Goal: Transaction & Acquisition: Purchase product/service

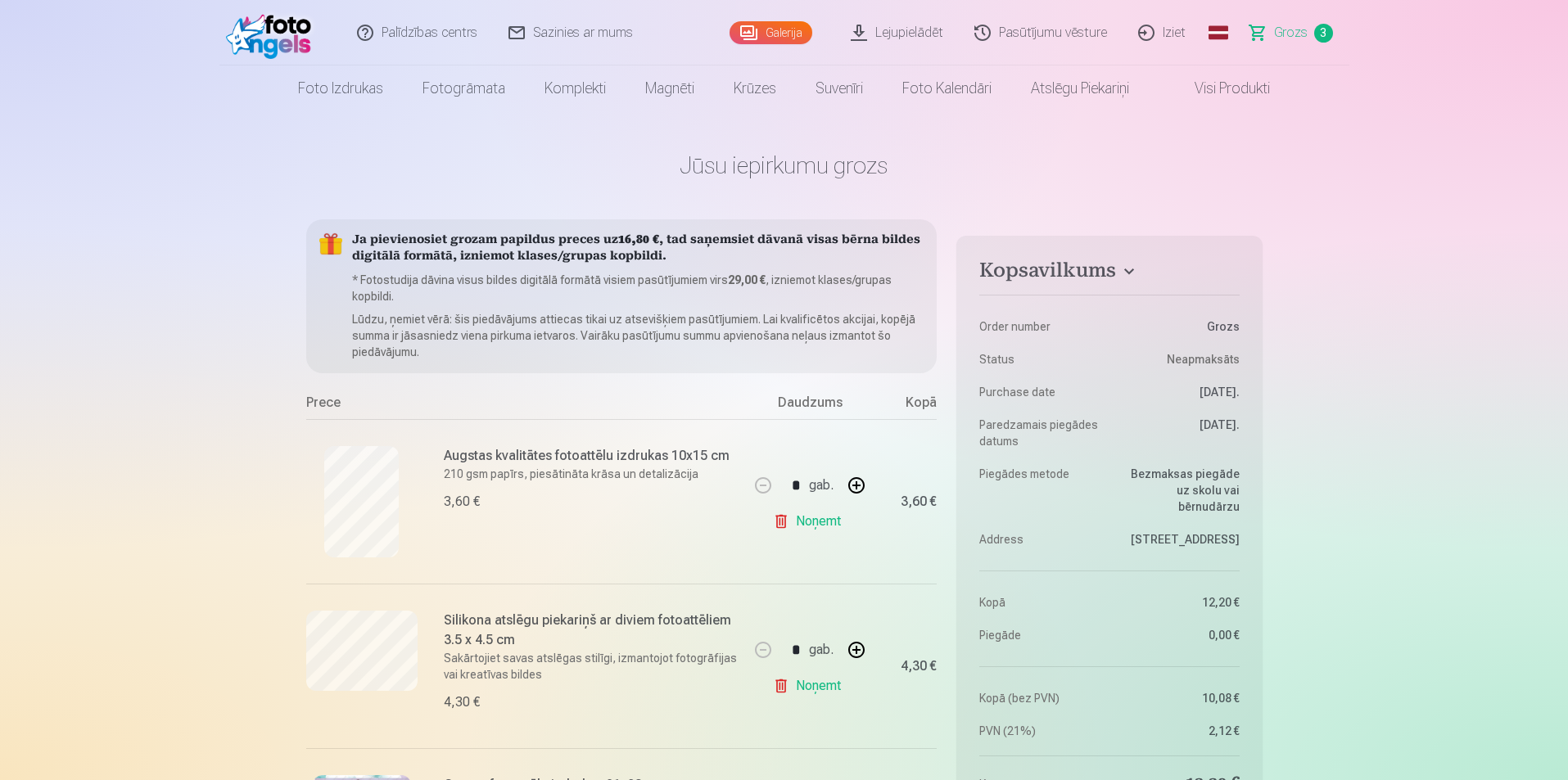
click at [304, 86] on link "Foto izdrukas" at bounding box center [341, 88] width 125 height 46
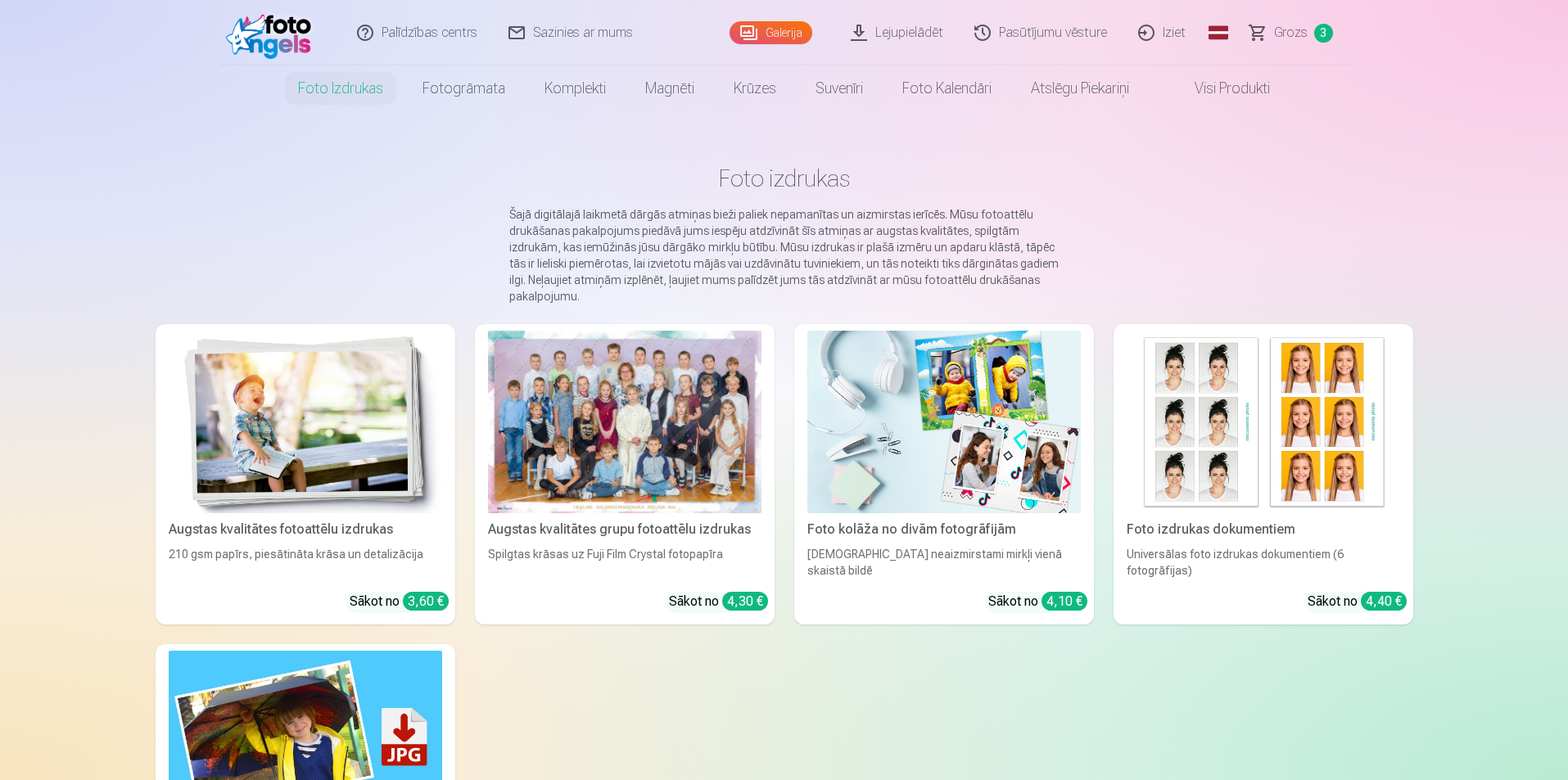
click at [360, 397] on img at bounding box center [305, 421] width 274 height 182
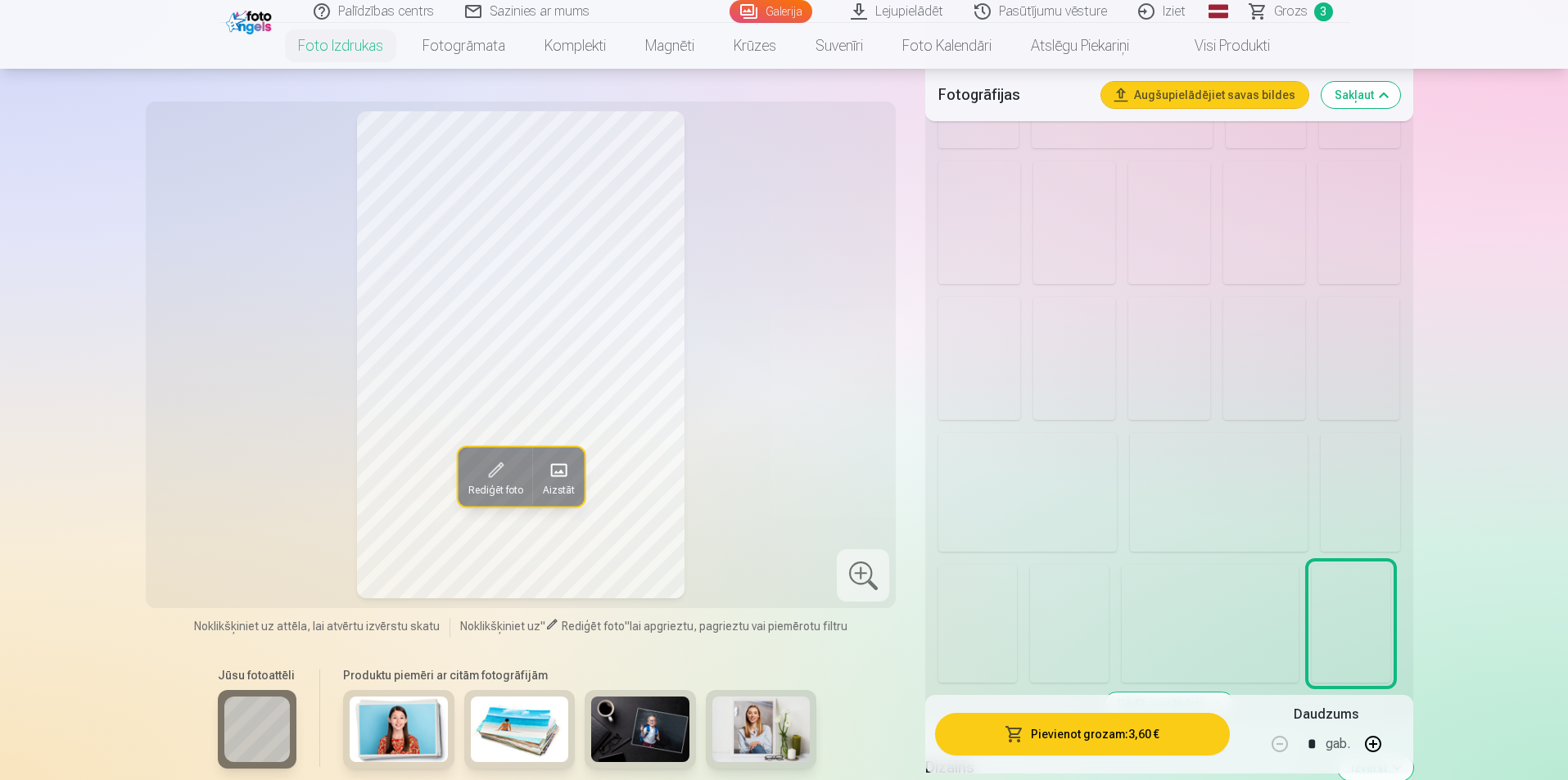
scroll to position [1064, 0]
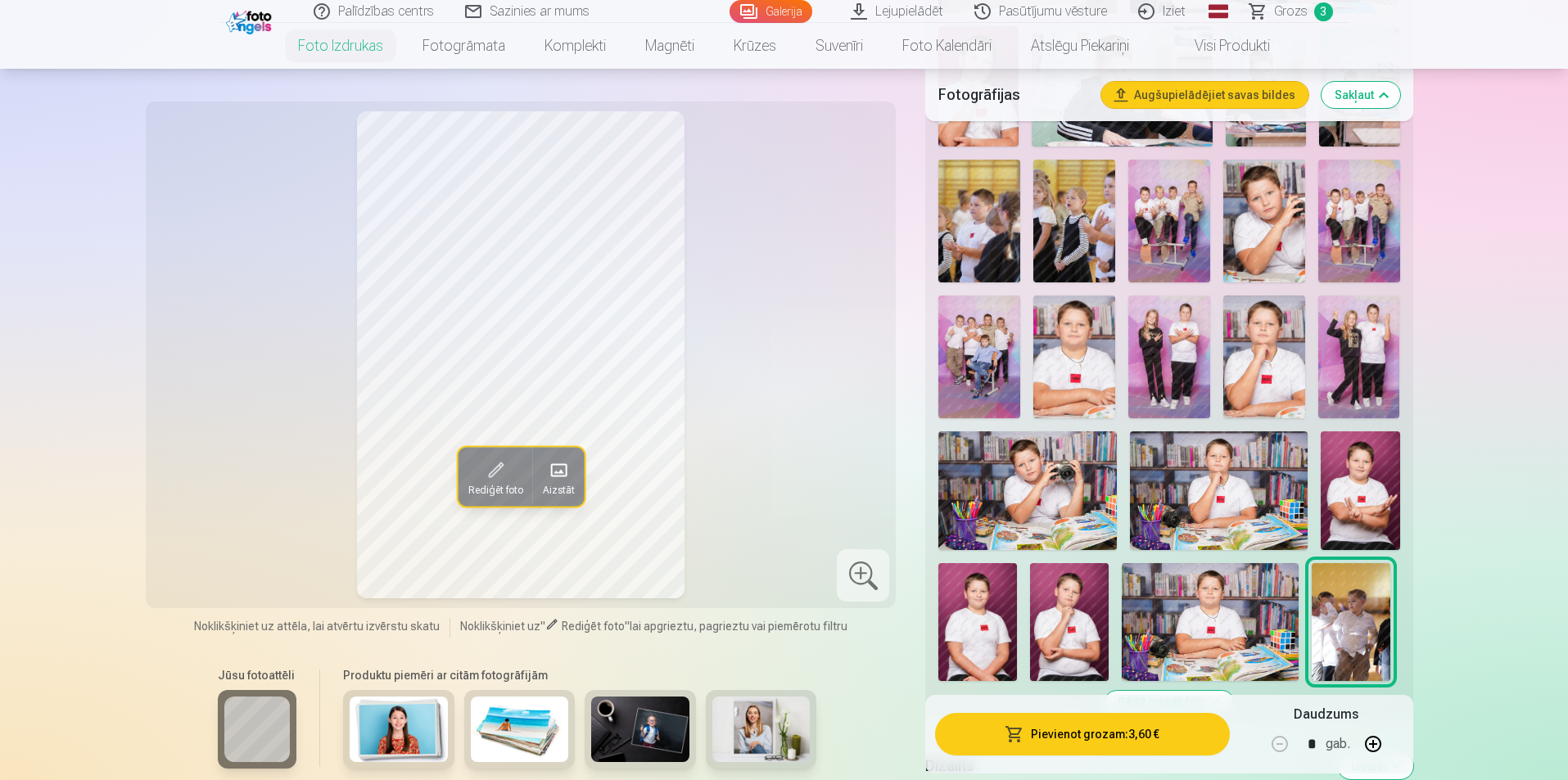
click at [1271, 481] on img at bounding box center [1218, 491] width 177 height 119
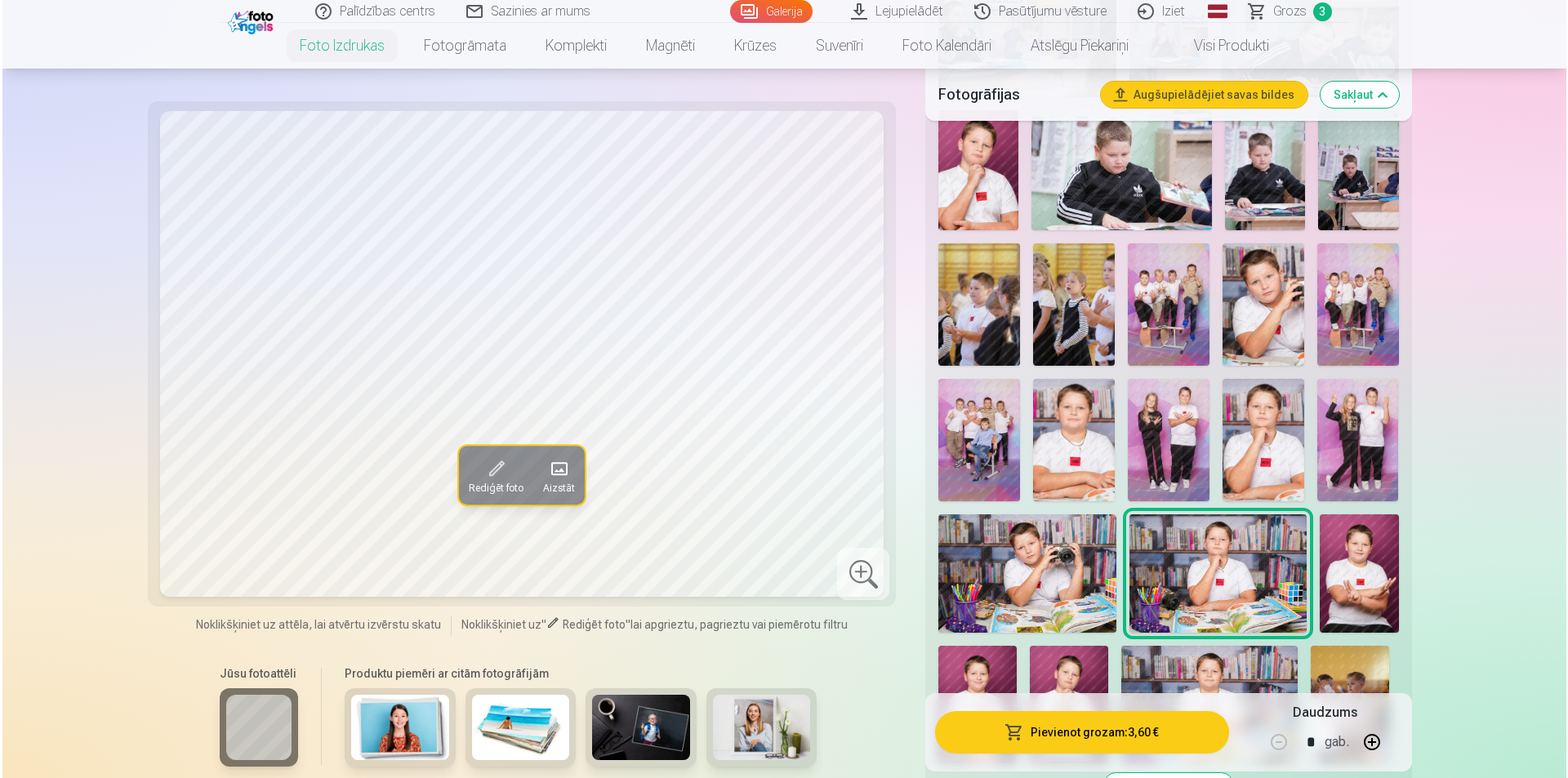
scroll to position [979, 0]
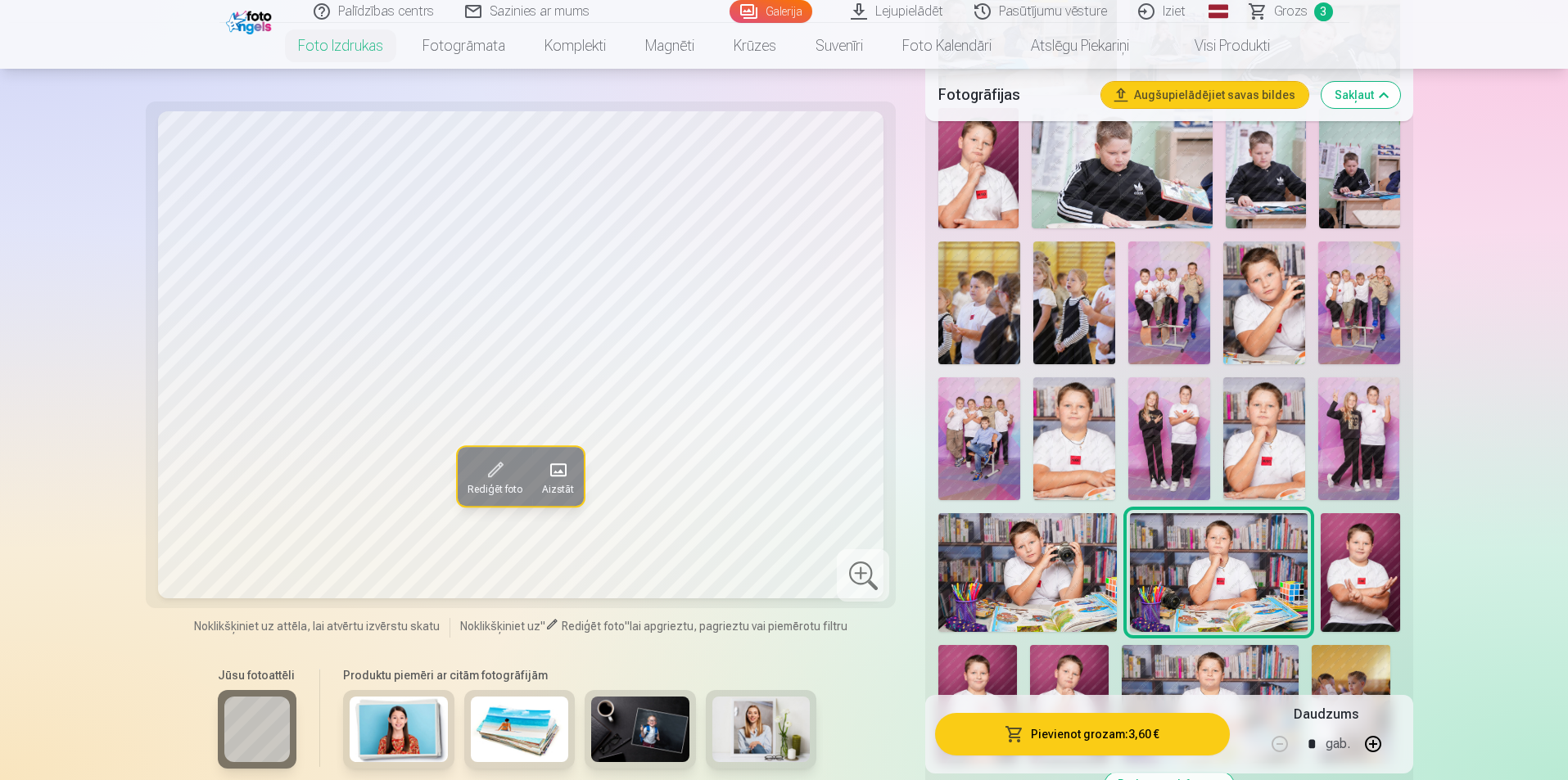
click at [1142, 735] on button "Pievienot grozam : 3,60 €" at bounding box center [1082, 735] width 294 height 43
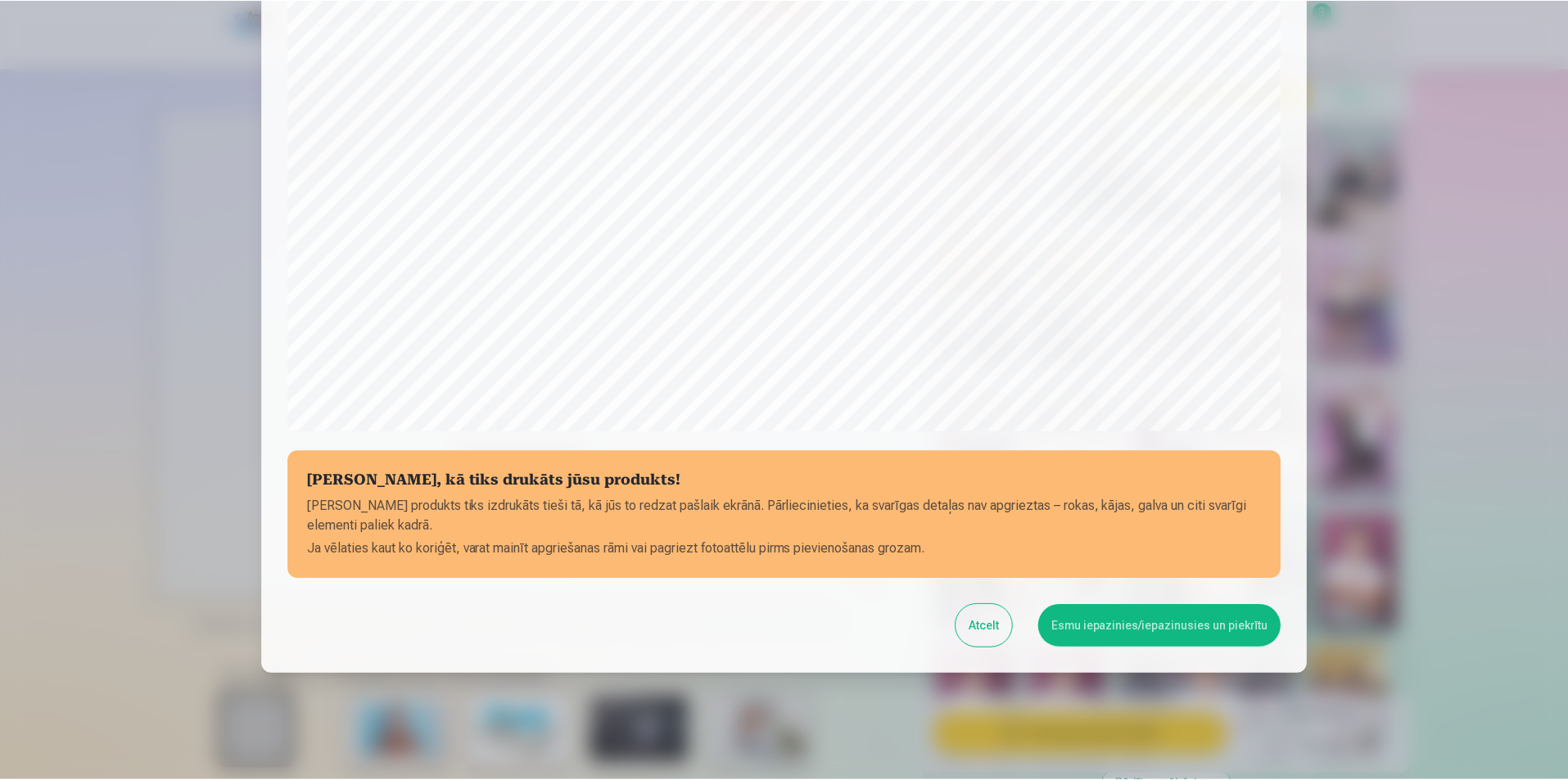
scroll to position [398, 0]
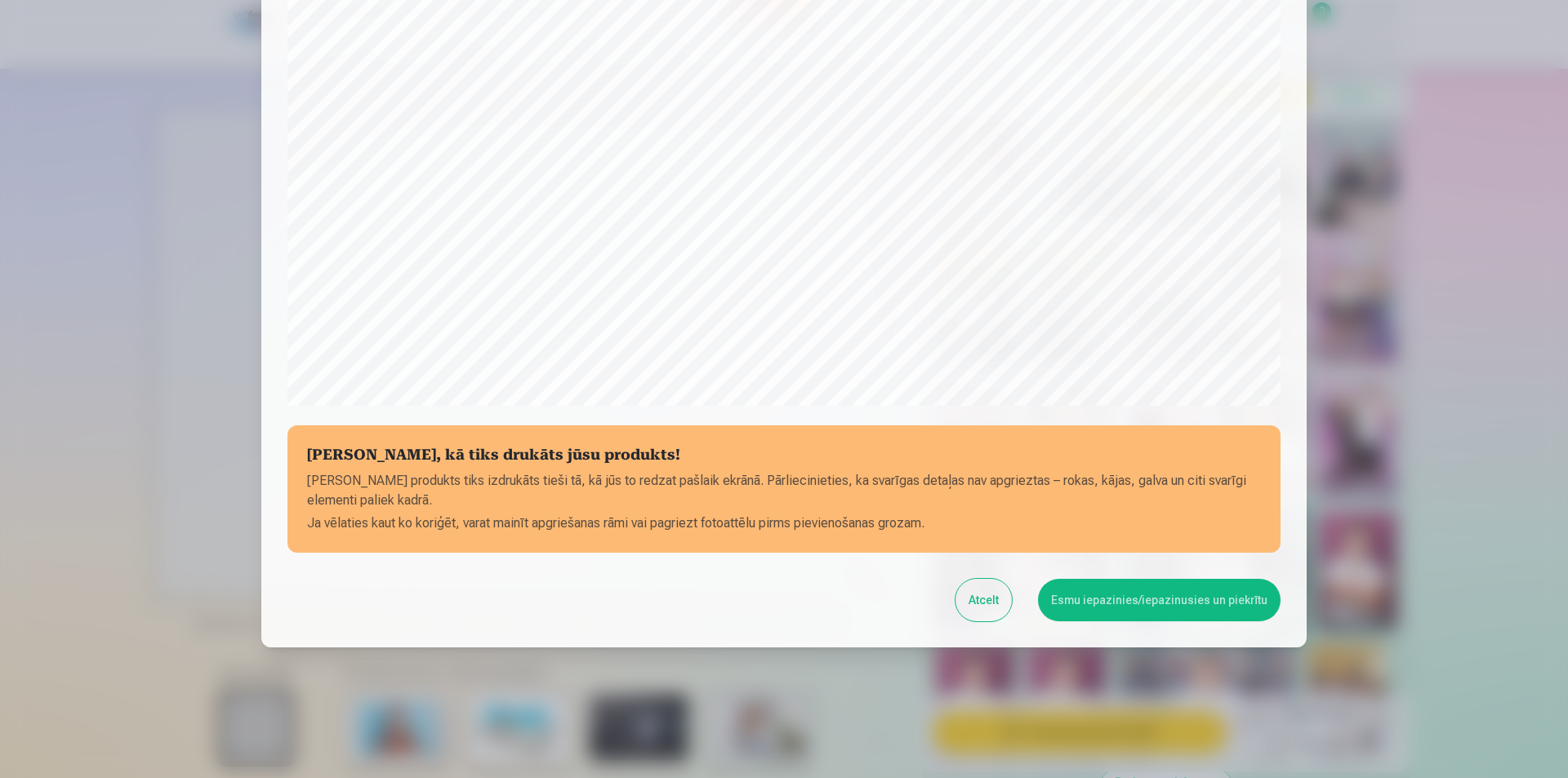
click at [1119, 605] on button "Esmu iepazinies/iepazinusies un piekrītu" at bounding box center [1159, 600] width 243 height 43
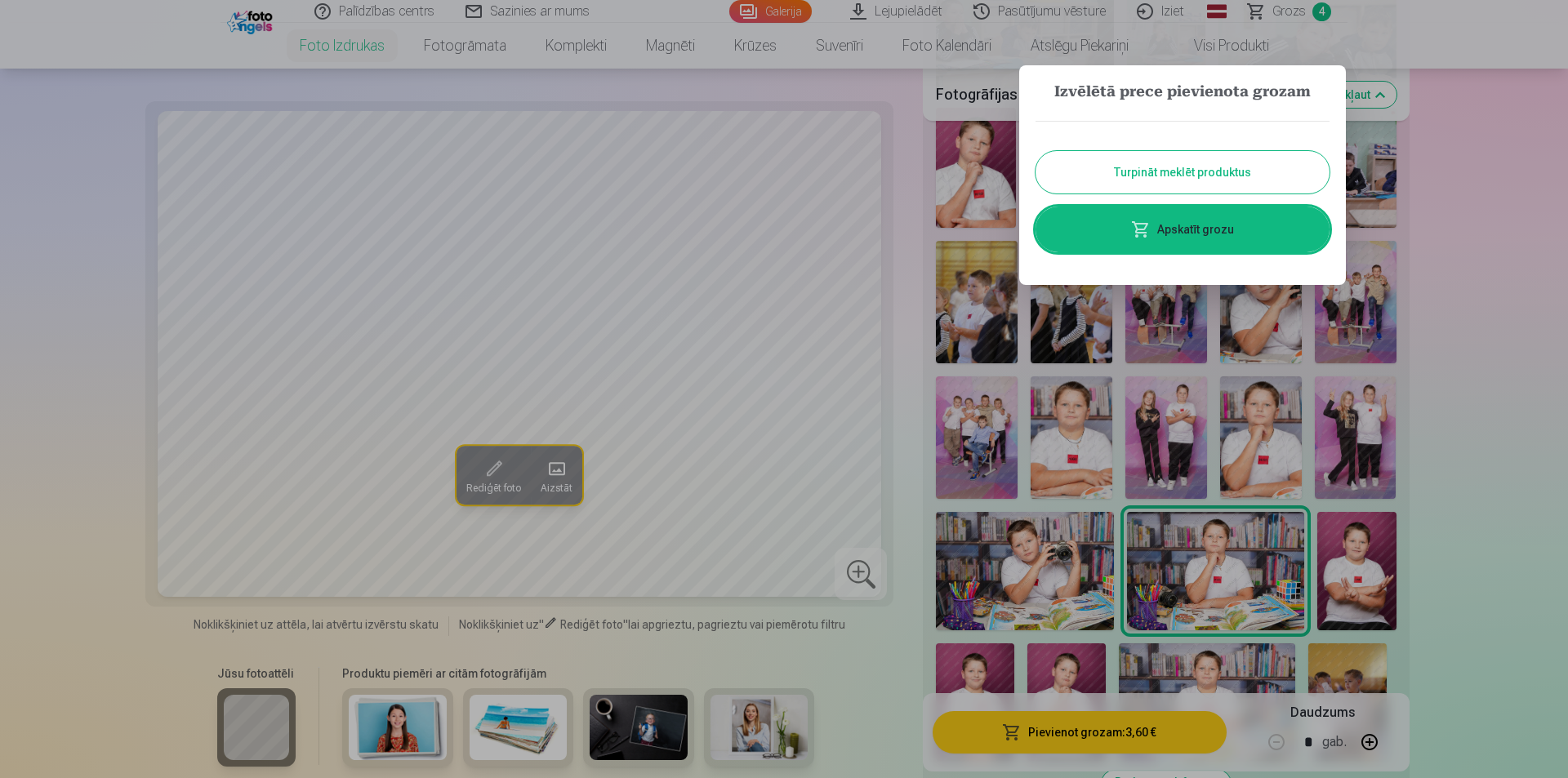
click at [1261, 239] on link "Apskatīt grozu" at bounding box center [1182, 229] width 294 height 46
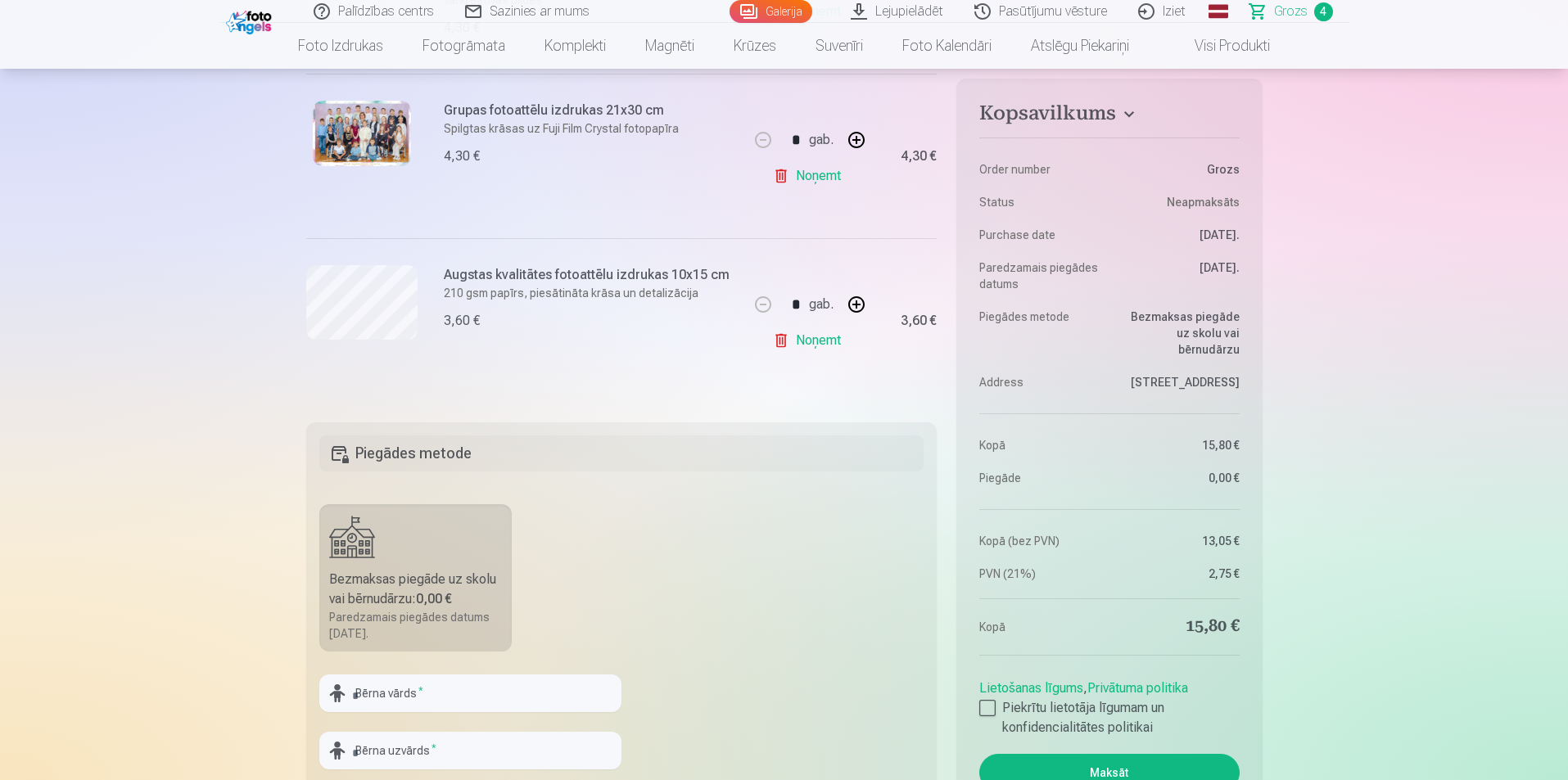
scroll to position [819, 0]
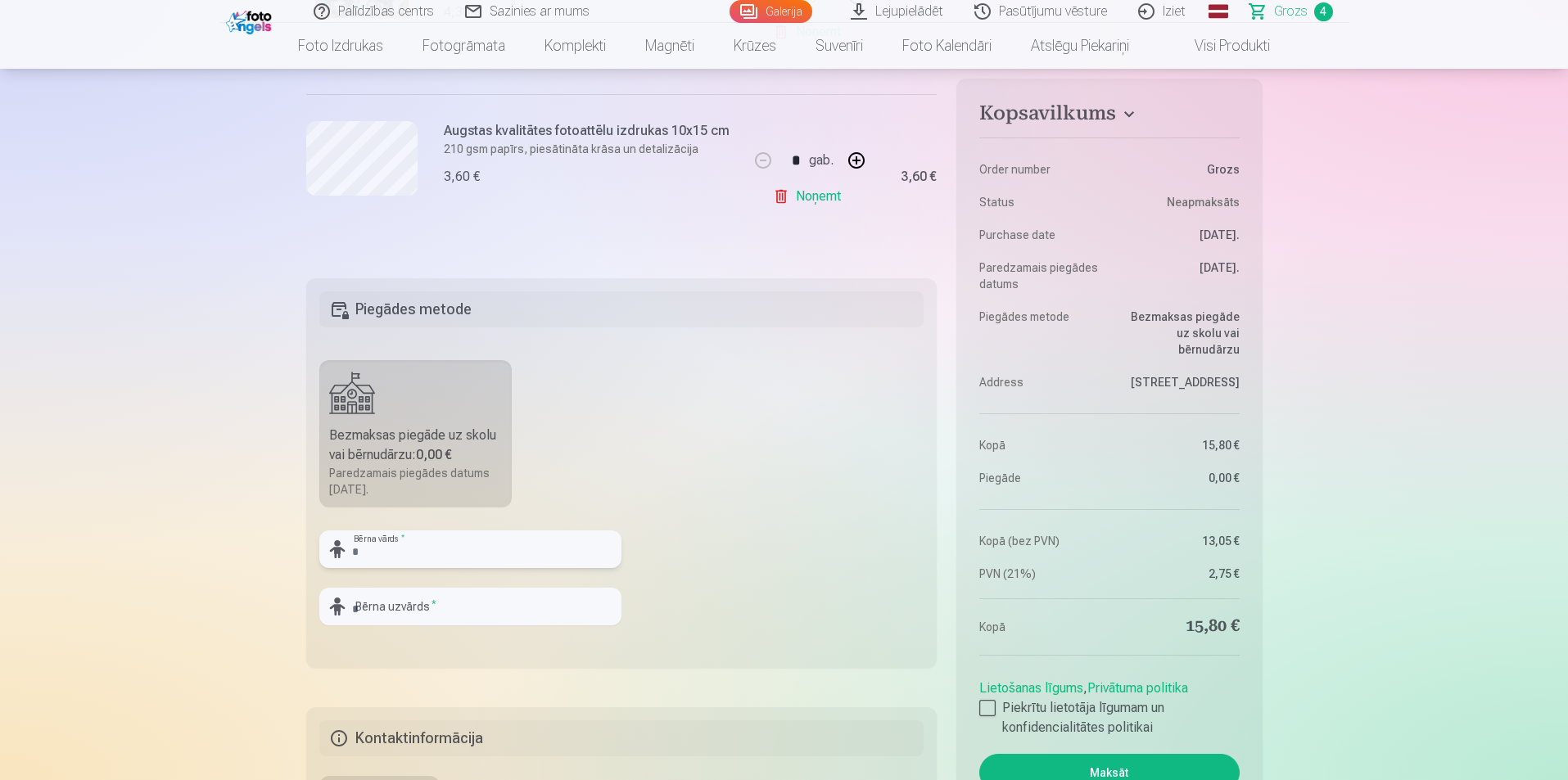
click at [436, 542] on input "text" at bounding box center [470, 549] width 302 height 38
type input "******"
click at [470, 602] on input "text" at bounding box center [470, 607] width 302 height 38
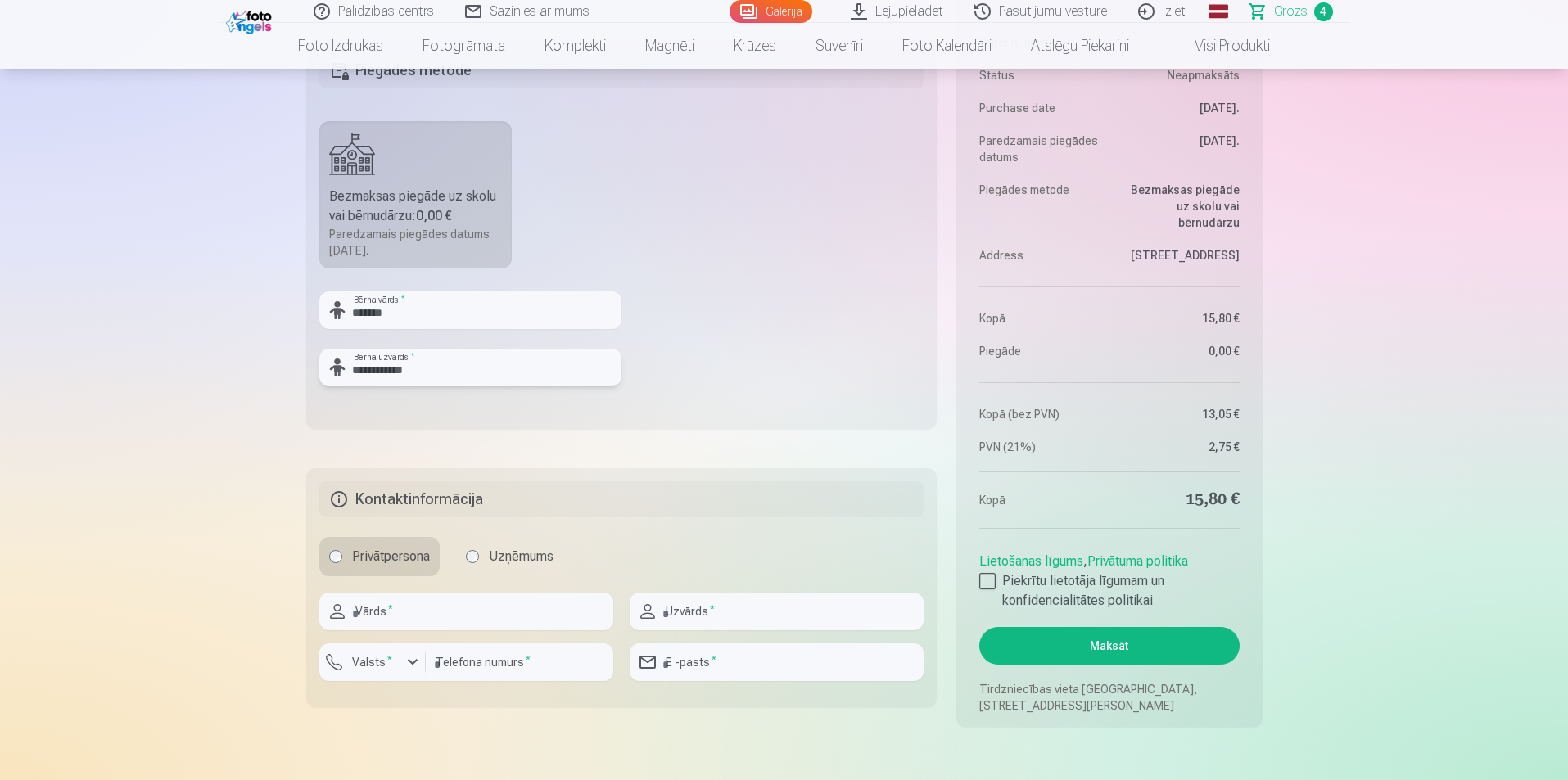
scroll to position [1064, 0]
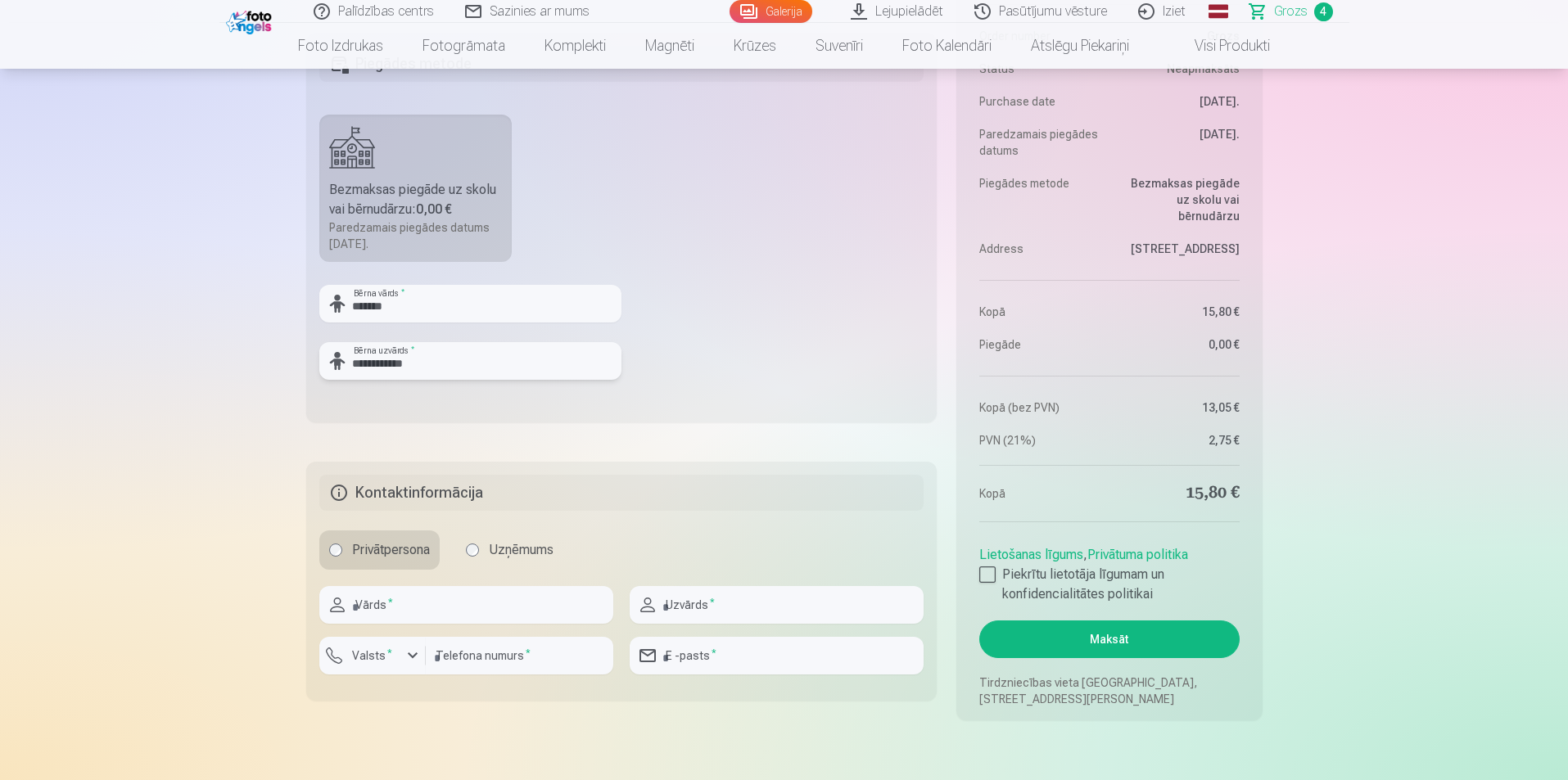
type input "**********"
click at [485, 604] on input "text" at bounding box center [466, 605] width 294 height 38
type input "**********"
type input "********"
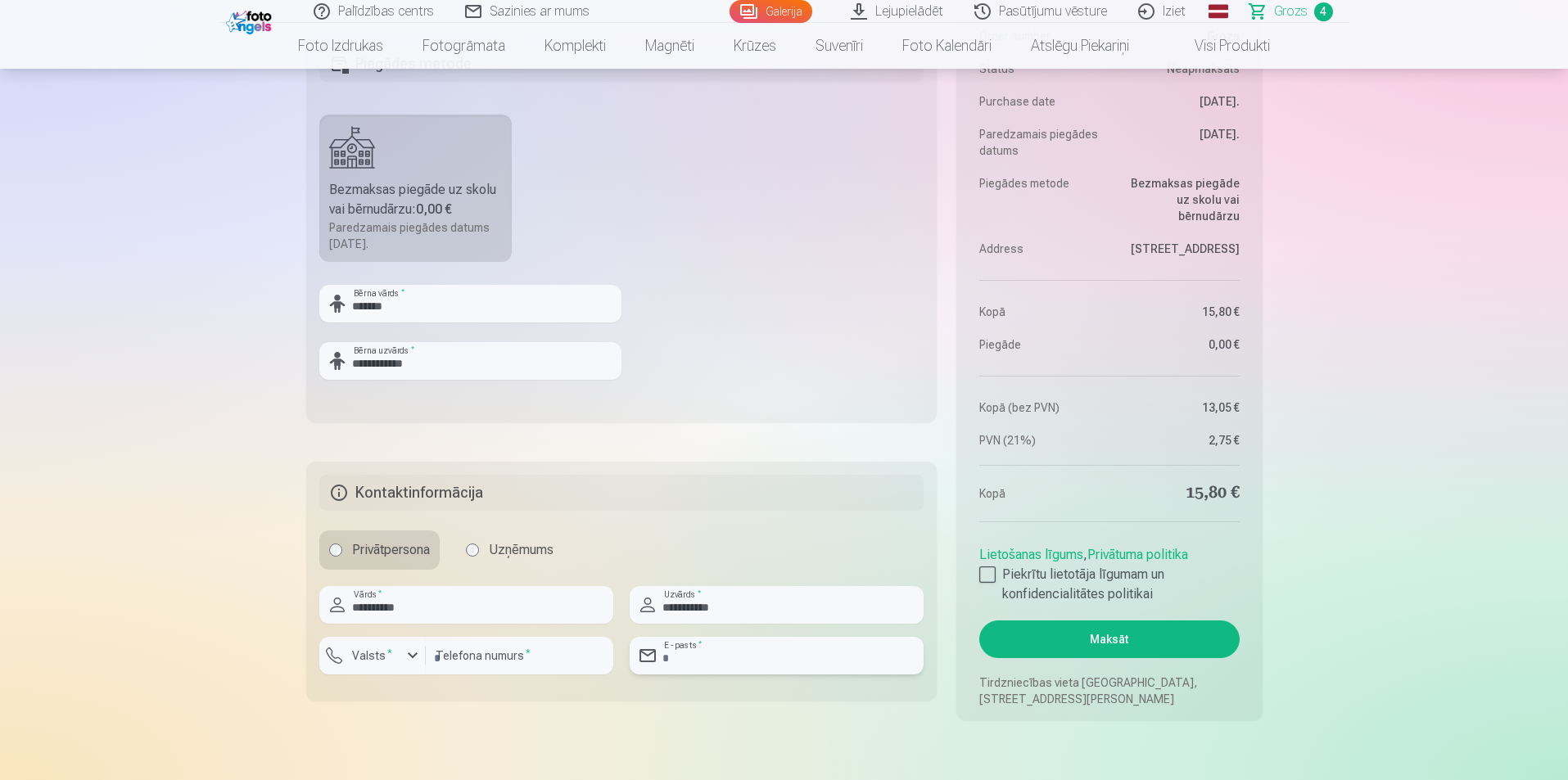
type input "**********"
click at [981, 571] on div at bounding box center [987, 575] width 16 height 16
click at [1122, 644] on button "Maksāt" at bounding box center [1109, 639] width 260 height 38
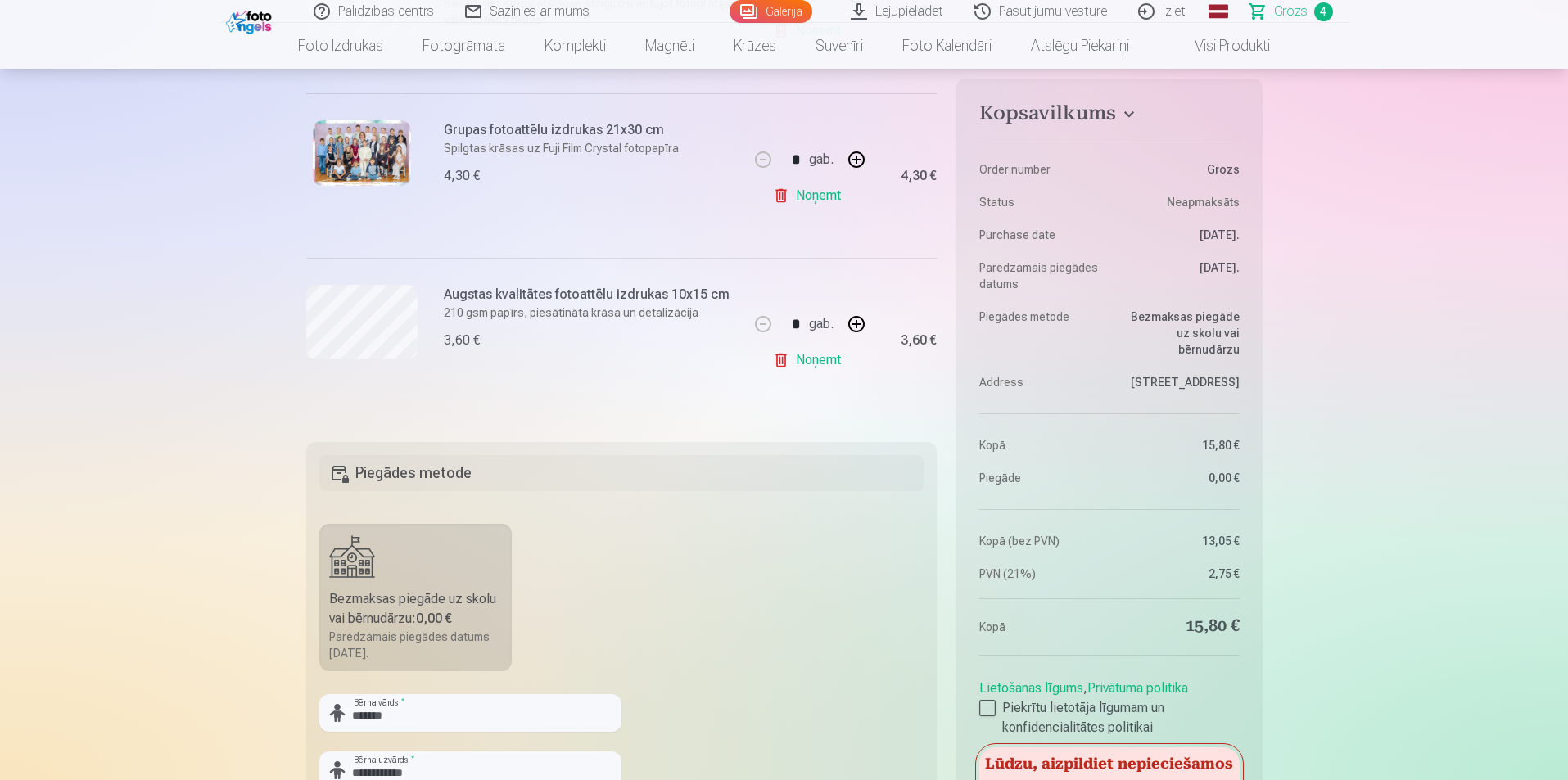
scroll to position [900, 0]
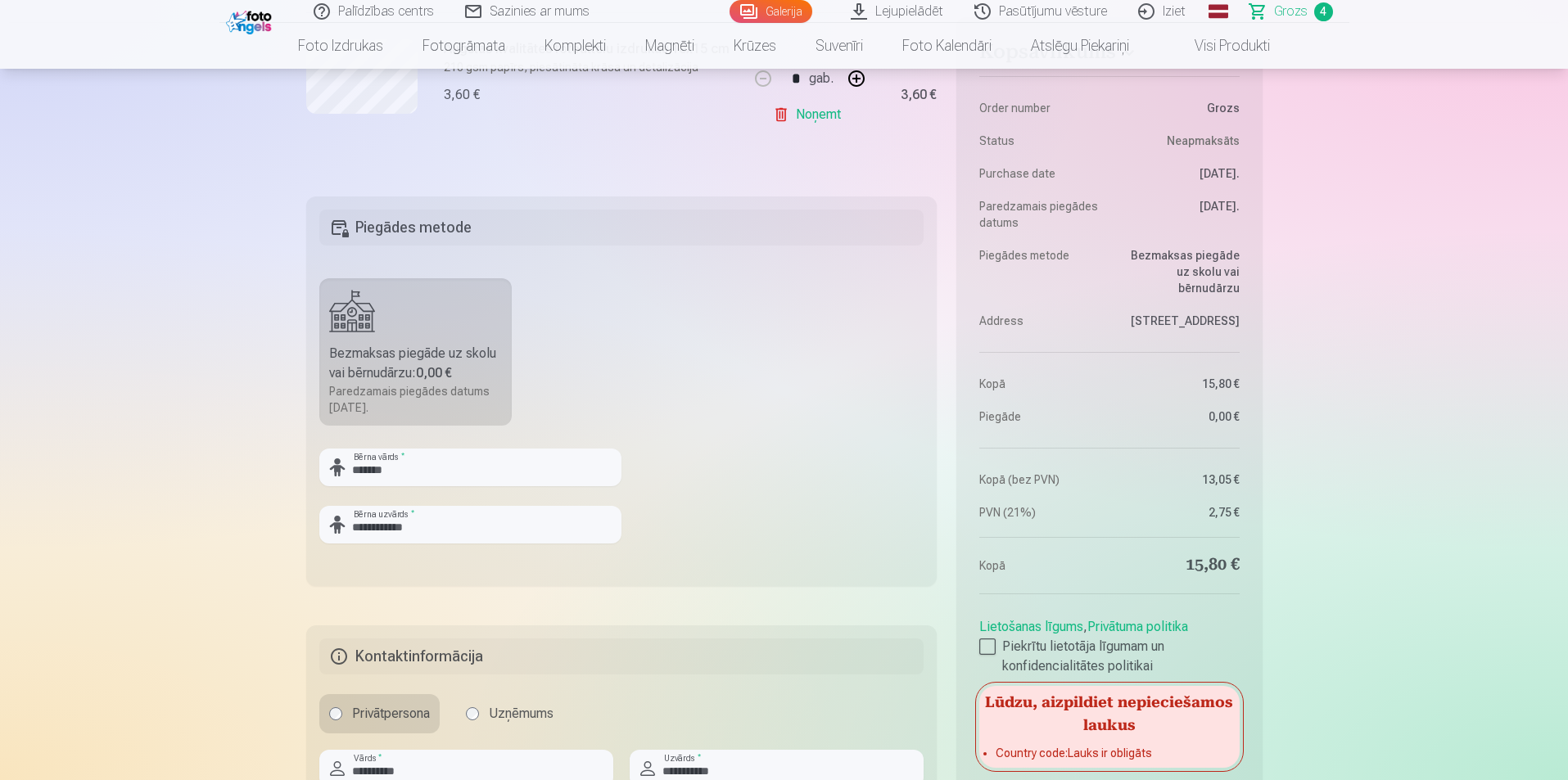
click at [398, 315] on label "Bezmaksas piegāde uz skolu vai bērnudārzu : 0,00 € Paredzamais piegādes datums …" at bounding box center [416, 352] width 193 height 148
click at [403, 374] on div "Bezmaksas piegāde uz skolu vai bērnudārzu : 0,00 €" at bounding box center [416, 364] width 173 height 40
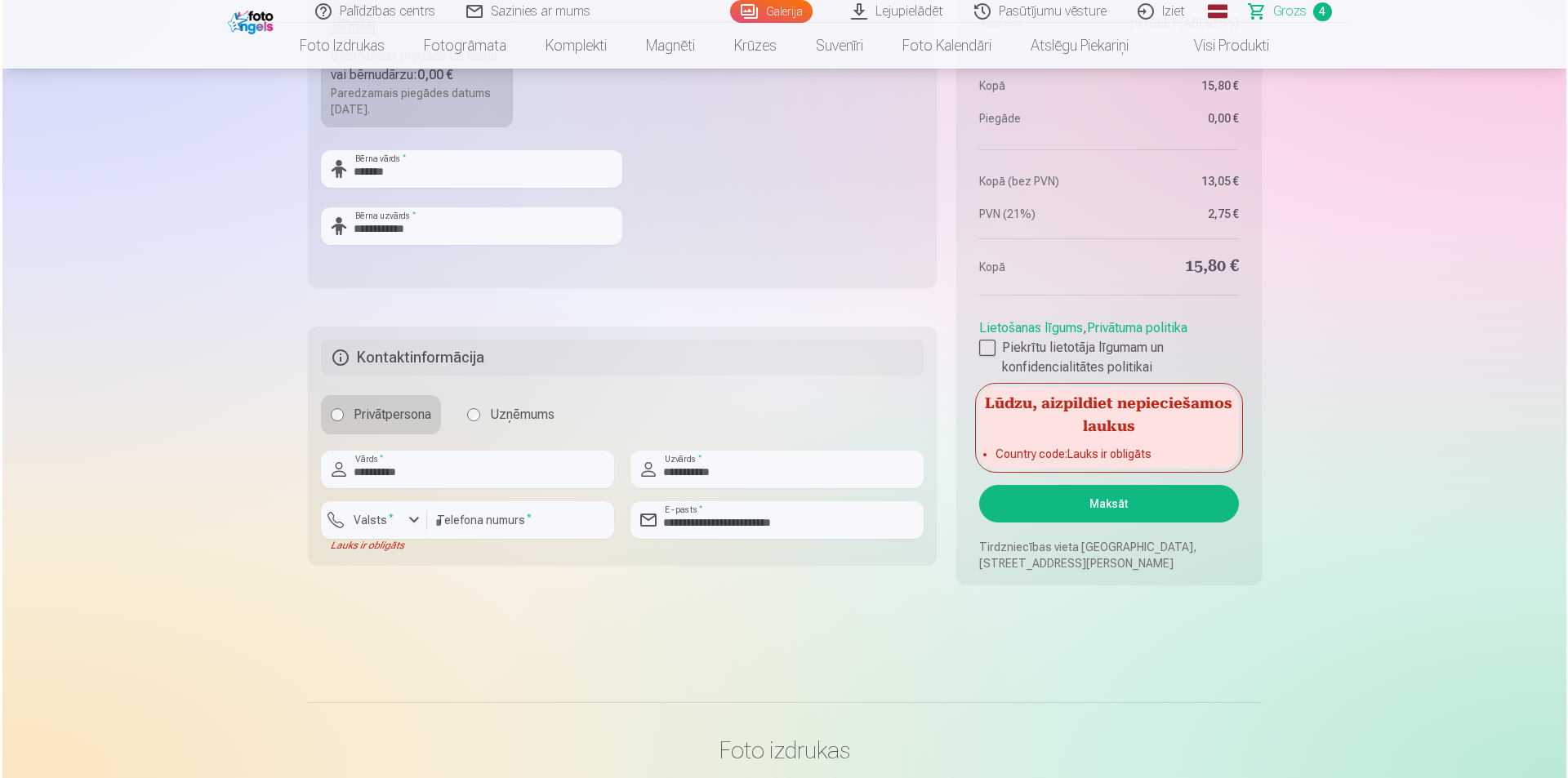
scroll to position [1225, 0]
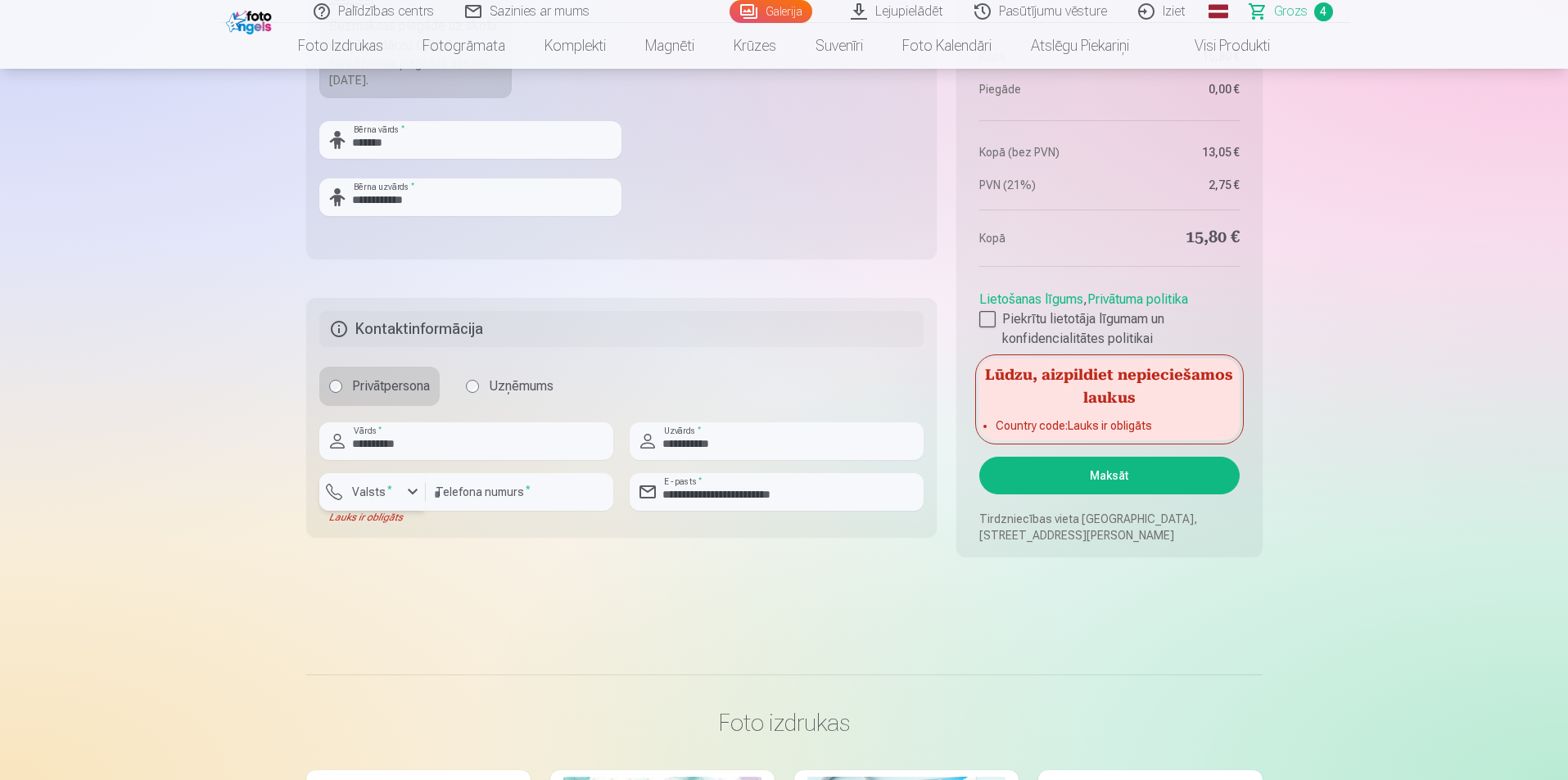
click at [389, 503] on button "Valsts *" at bounding box center [372, 492] width 106 height 38
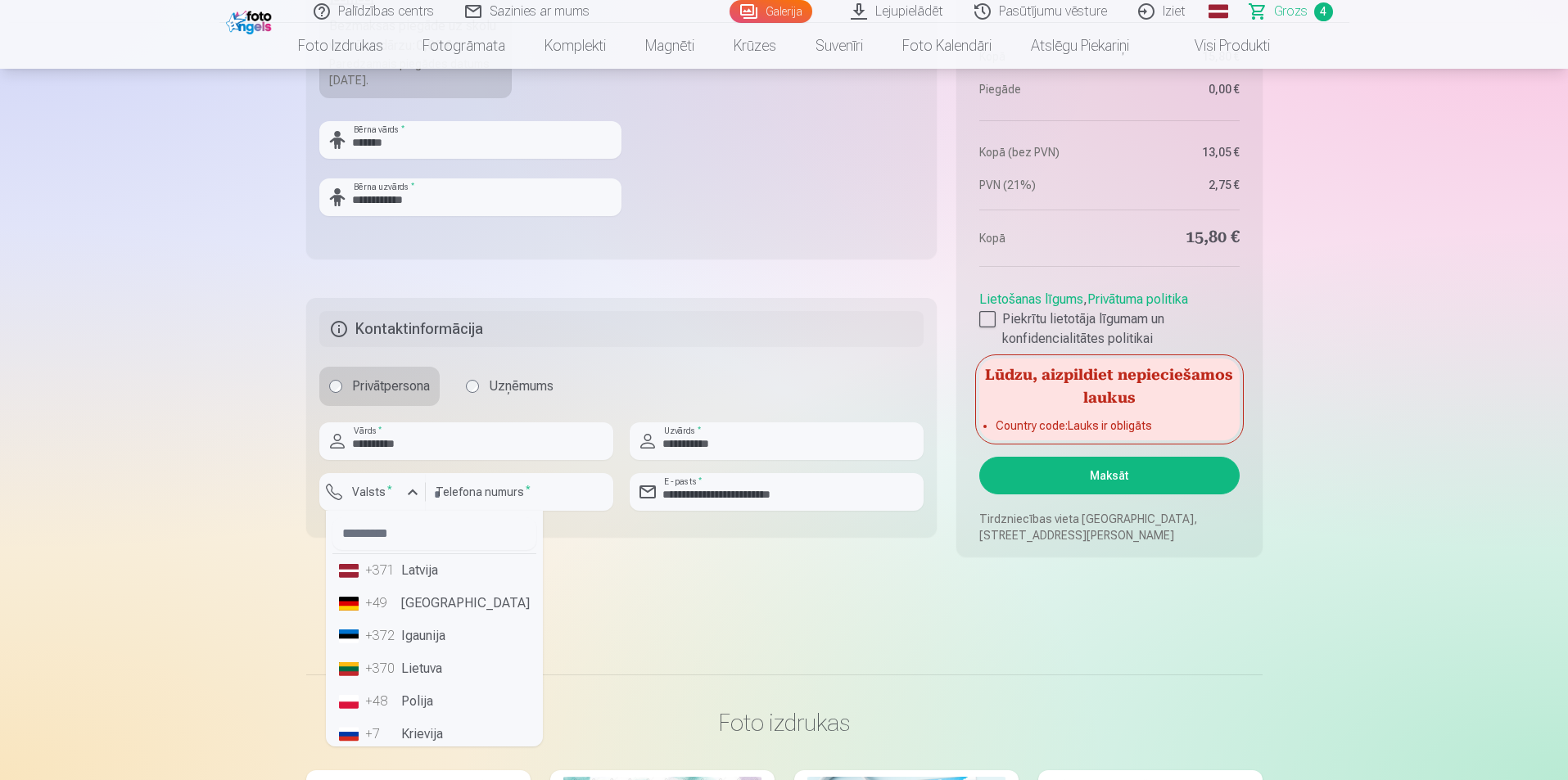
click at [407, 573] on li "+371 Latvija" at bounding box center [434, 571] width 204 height 33
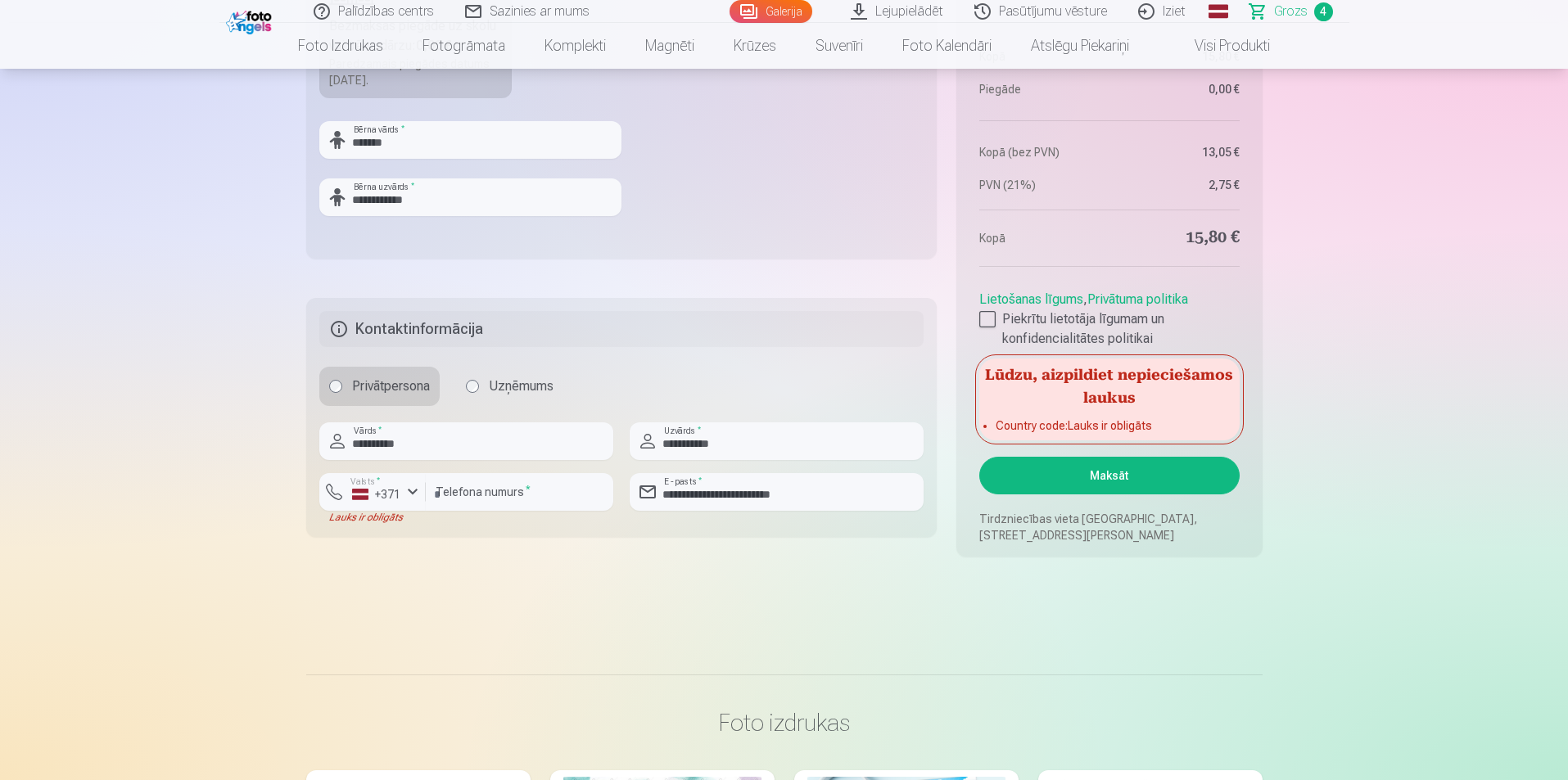
click at [1091, 477] on button "Maksāt" at bounding box center [1109, 476] width 260 height 38
